Goal: Find specific page/section: Find specific page/section

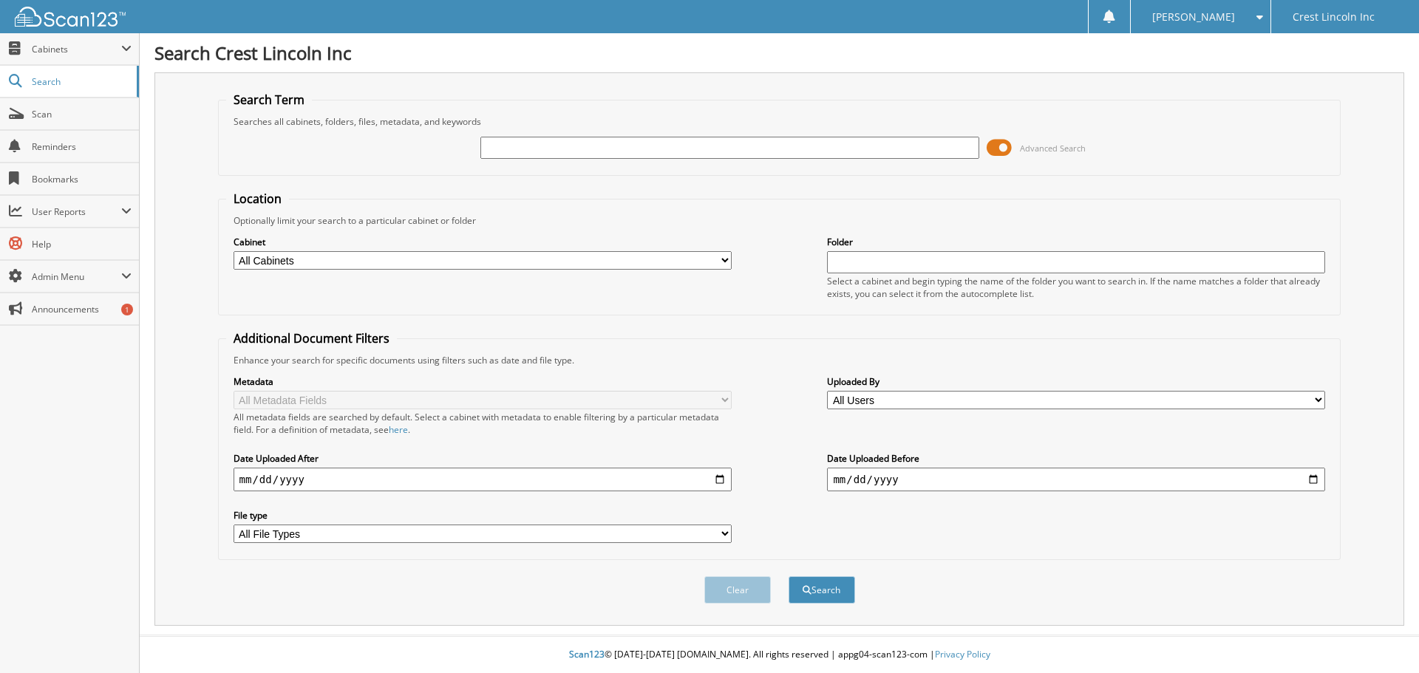
click at [1009, 142] on span at bounding box center [999, 148] width 25 height 22
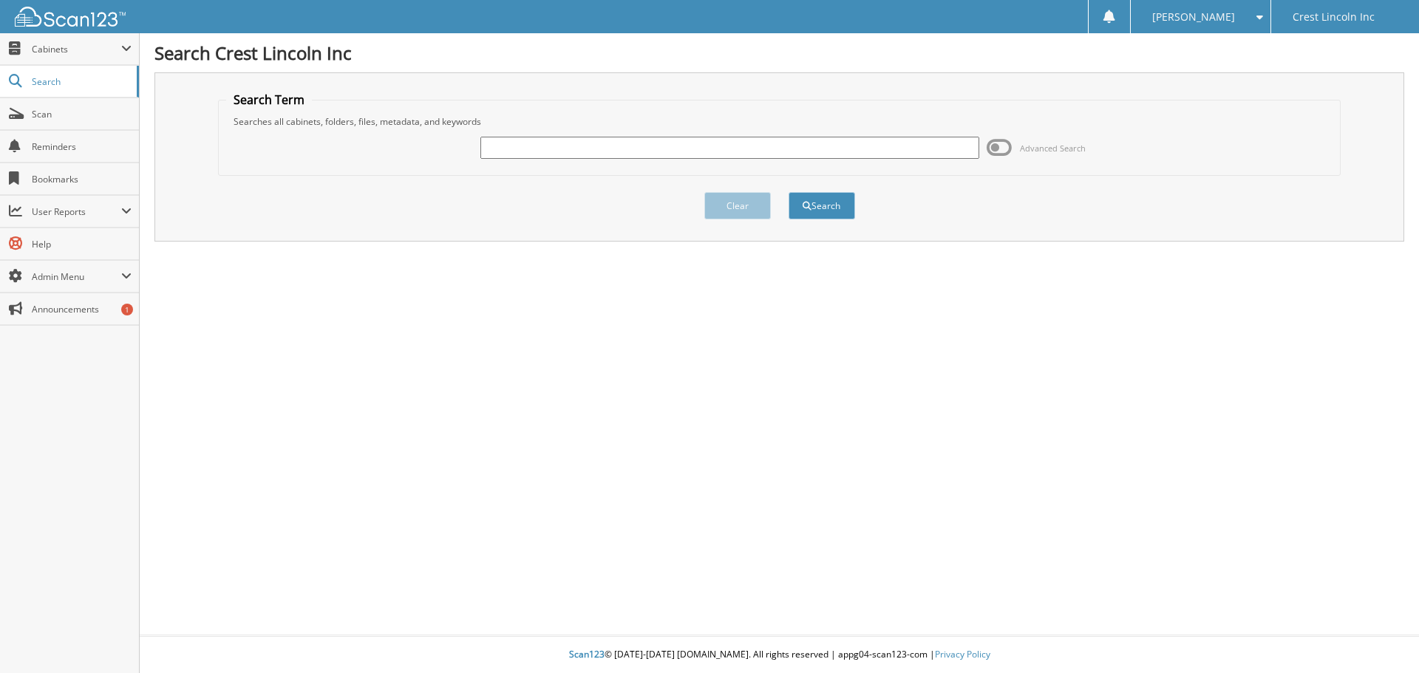
click at [656, 142] on input "text" at bounding box center [729, 148] width 498 height 22
click at [705, 139] on input "text" at bounding box center [729, 148] width 498 height 22
type input "CL22030L"
click at [820, 208] on button "Search" at bounding box center [821, 205] width 67 height 27
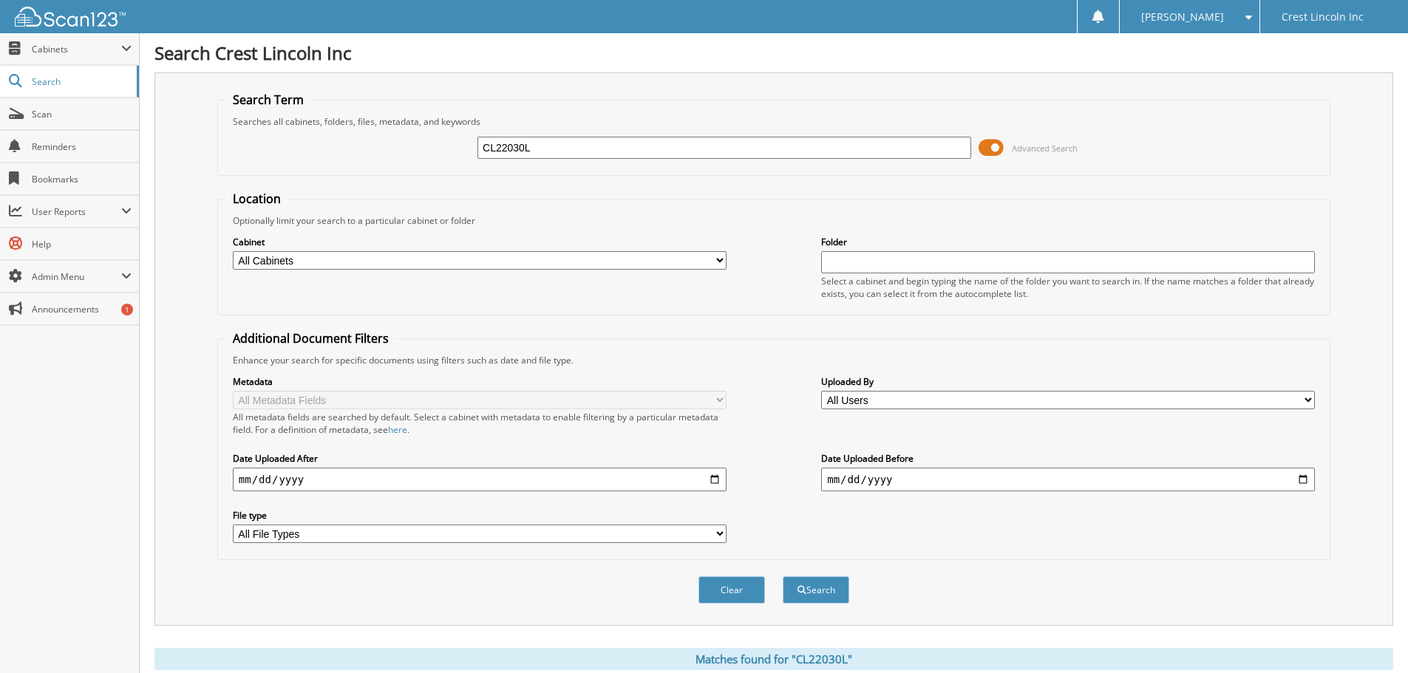
click at [999, 146] on span at bounding box center [990, 148] width 25 height 22
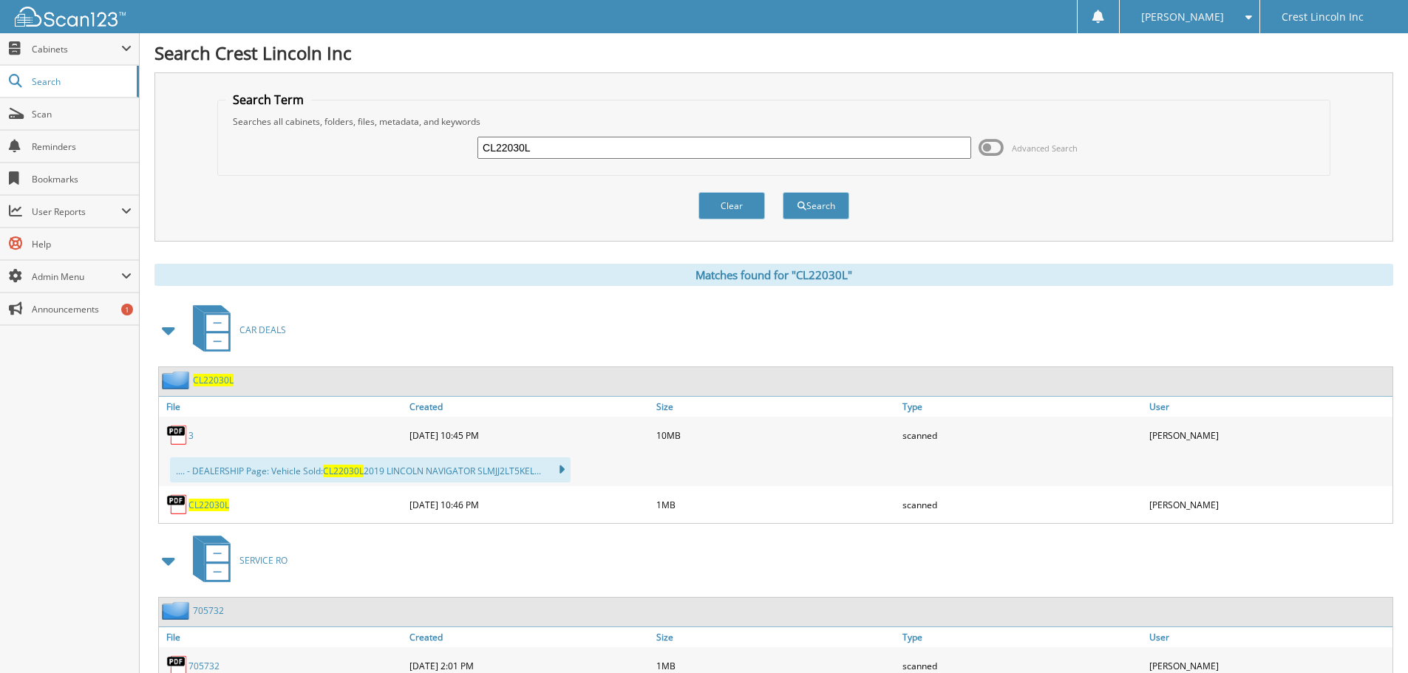
click at [208, 381] on span "CL22030L" at bounding box center [213, 380] width 41 height 13
